Goal: Task Accomplishment & Management: Manage account settings

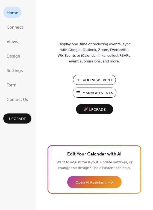
click at [79, 93] on button "Manage Events" at bounding box center [95, 93] width 44 height 10
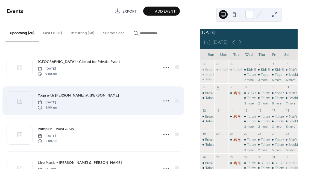
scroll to position [19, 0]
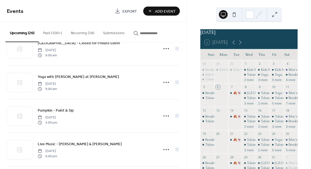
click at [78, 34] on button "Recurring (38)" at bounding box center [82, 31] width 32 height 19
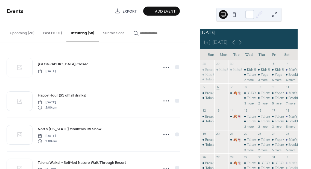
click at [30, 33] on button "Upcoming (26)" at bounding box center [21, 31] width 33 height 19
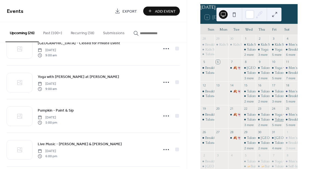
scroll to position [43, 0]
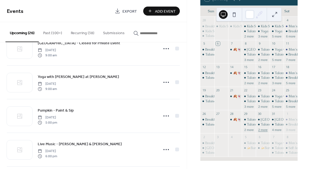
click at [259, 132] on button "2 more" at bounding box center [263, 129] width 14 height 5
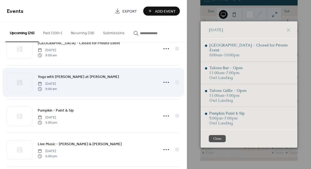
click at [146, 98] on div "Yoga with [PERSON_NAME] at [PERSON_NAME] [DATE] 9:00 am" at bounding box center [93, 82] width 173 height 33
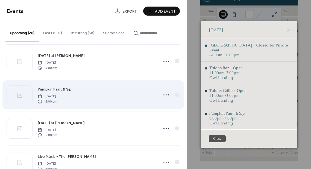
scroll to position [445, 0]
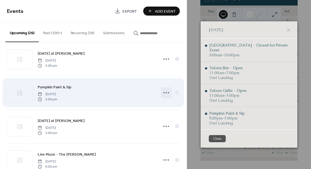
click at [165, 94] on icon at bounding box center [166, 92] width 9 height 9
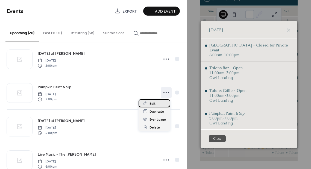
click at [153, 105] on span "Edit" at bounding box center [152, 104] width 6 height 6
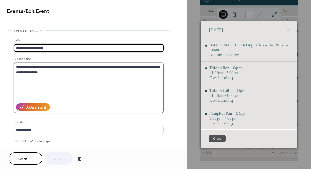
click at [39, 66] on textarea "**********" at bounding box center [89, 81] width 150 height 37
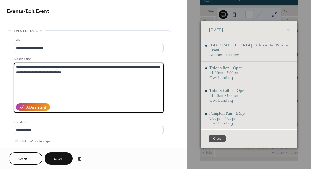
type textarea "**********"
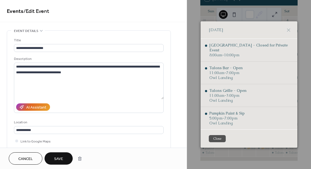
click at [58, 154] on button "Save" at bounding box center [59, 158] width 28 height 12
